Goal: Information Seeking & Learning: Learn about a topic

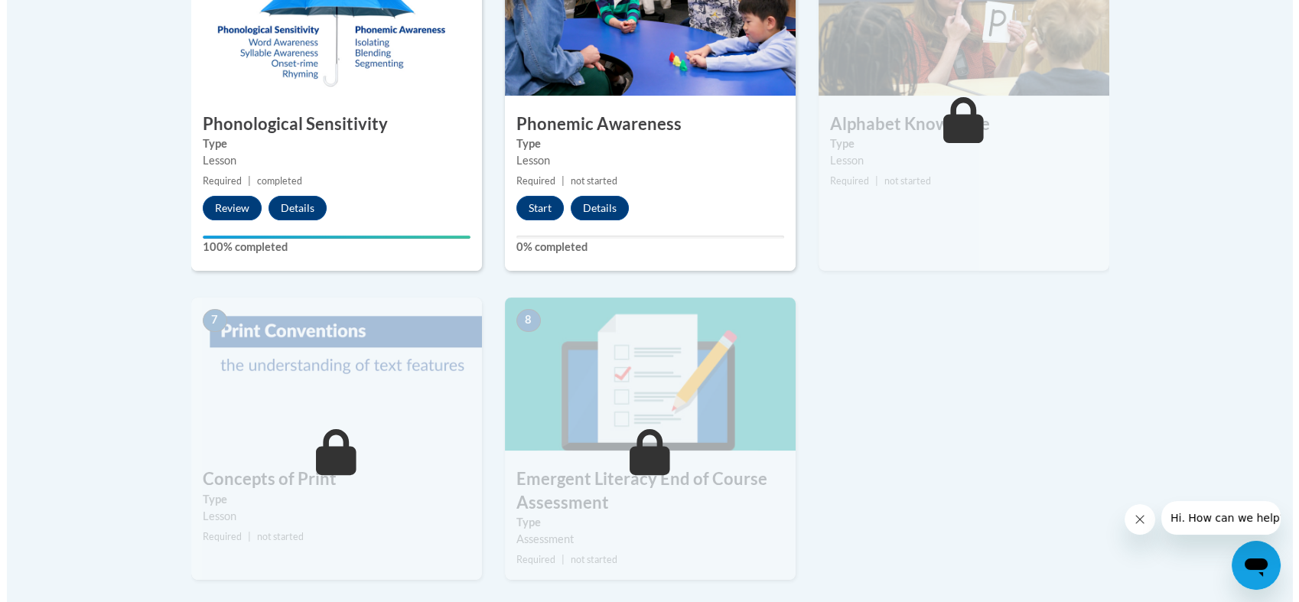
scroll to position [975, 0]
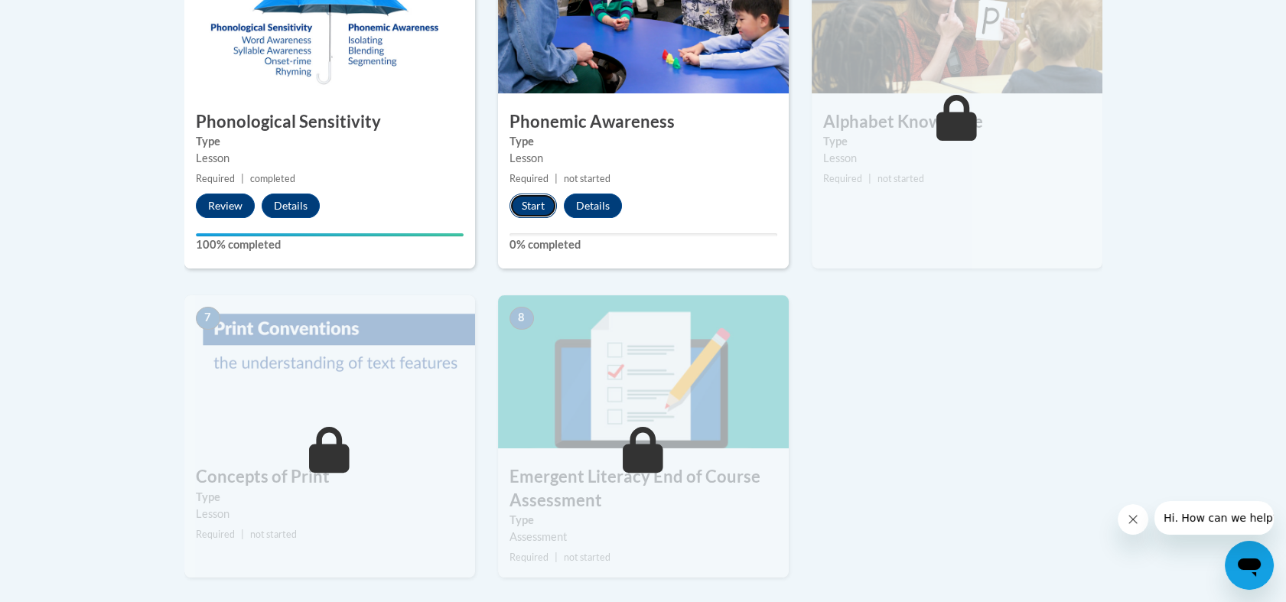
click at [539, 210] on button "Start" at bounding box center [532, 205] width 47 height 24
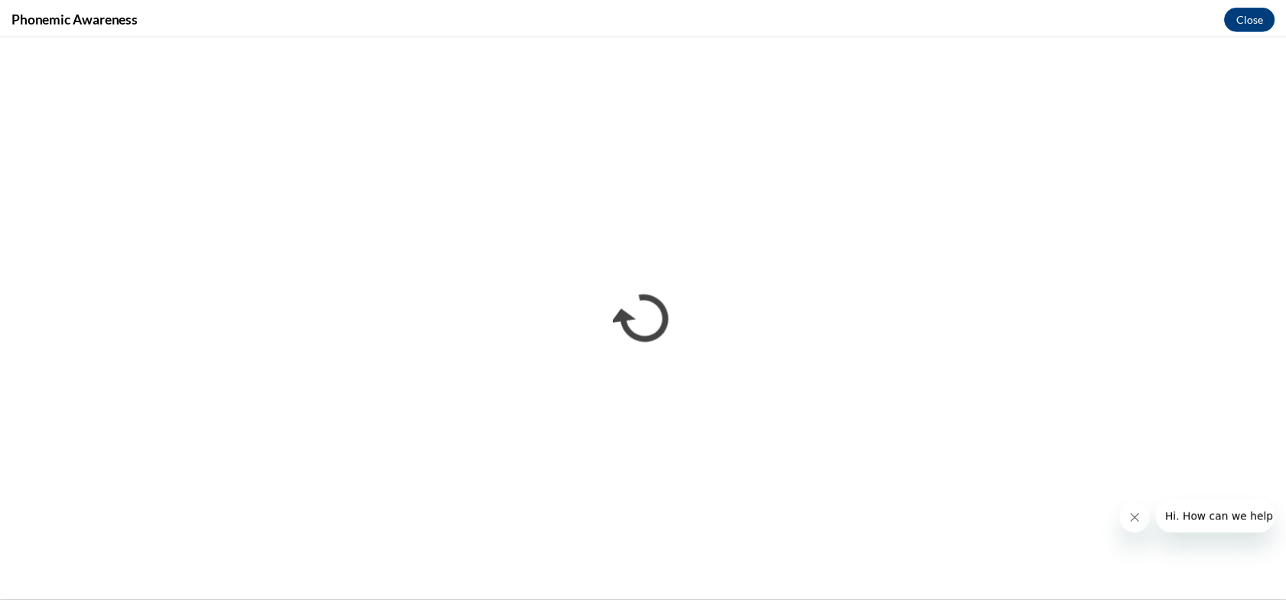
scroll to position [0, 0]
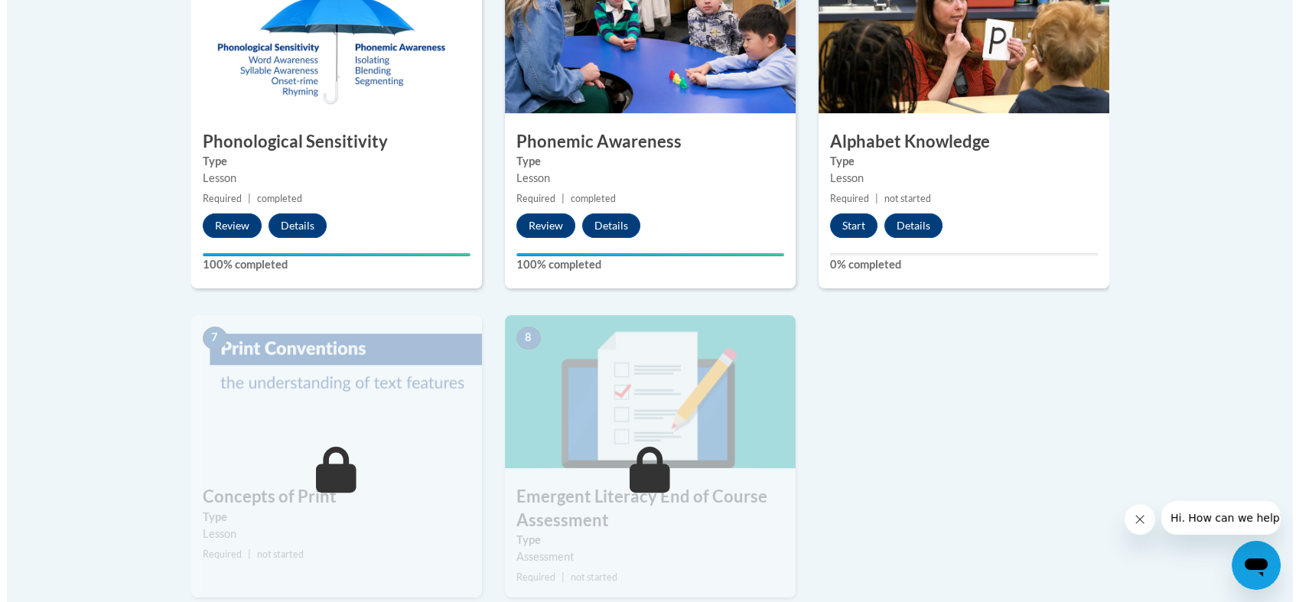
scroll to position [965, 0]
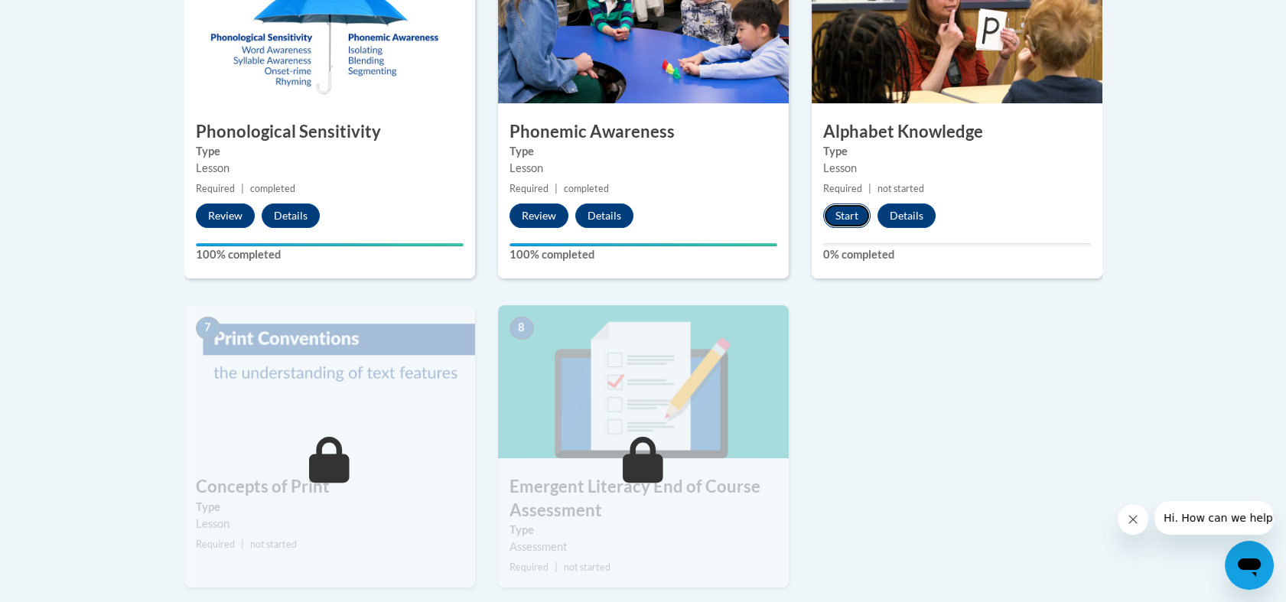
click at [836, 214] on button "Start" at bounding box center [846, 215] width 47 height 24
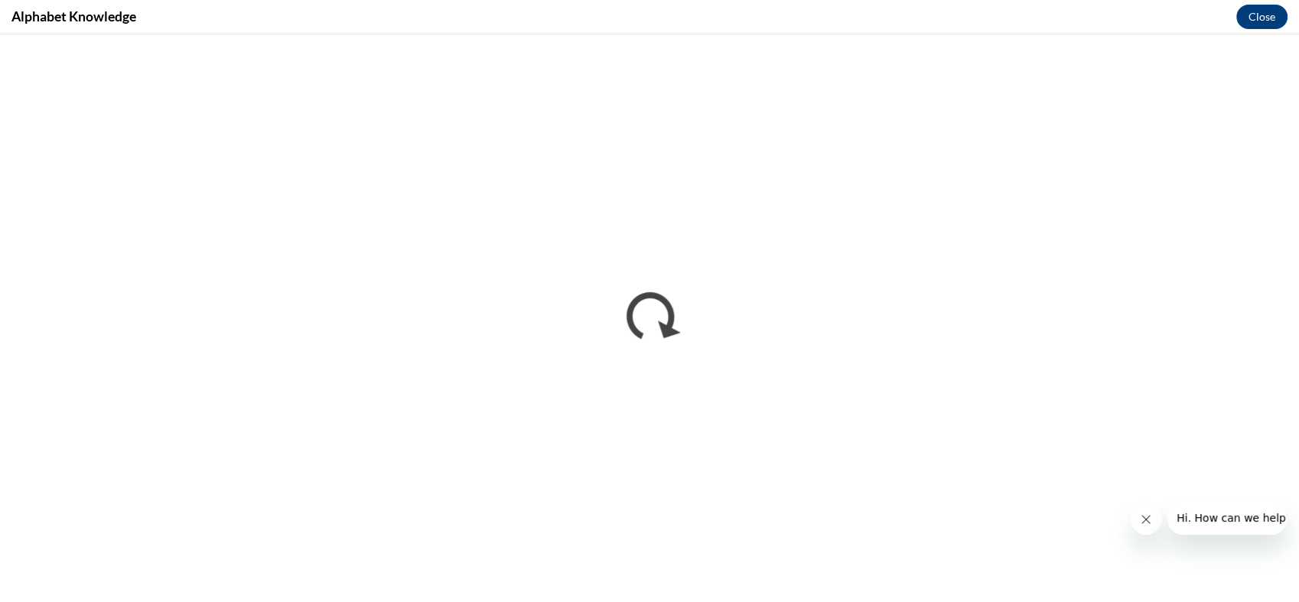
scroll to position [0, 0]
